Goal: Transaction & Acquisition: Purchase product/service

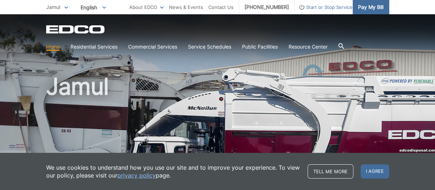
click at [374, 8] on span "Pay My Bill" at bounding box center [370, 7] width 25 height 8
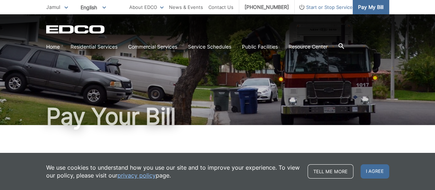
click at [372, 7] on span "Pay My Bill" at bounding box center [370, 7] width 25 height 8
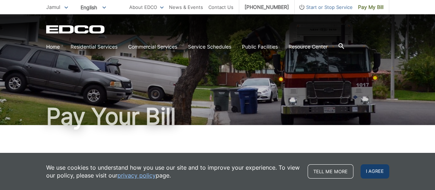
click at [377, 171] on span "I agree" at bounding box center [374, 172] width 29 height 14
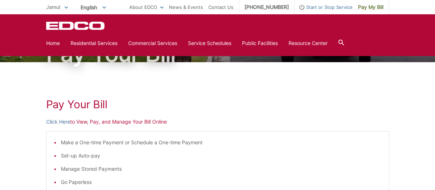
scroll to position [35, 0]
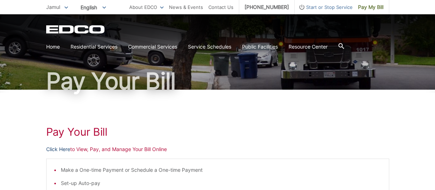
click at [55, 149] on link "Click Here" at bounding box center [58, 150] width 24 height 8
click at [366, 6] on span "Pay My Bill" at bounding box center [370, 7] width 25 height 8
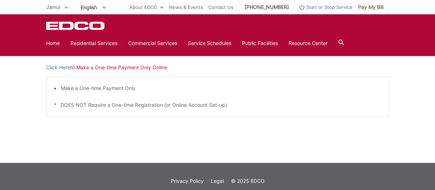
scroll to position [215, 0]
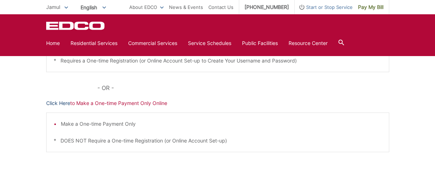
click at [63, 103] on link "Click Here" at bounding box center [58, 103] width 24 height 8
